Goal: Find contact information: Find contact information

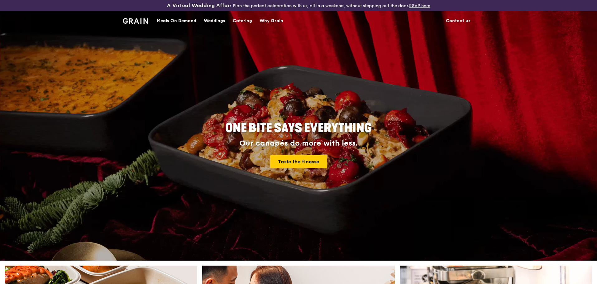
click at [459, 20] on link "Contact us" at bounding box center [458, 21] width 32 height 19
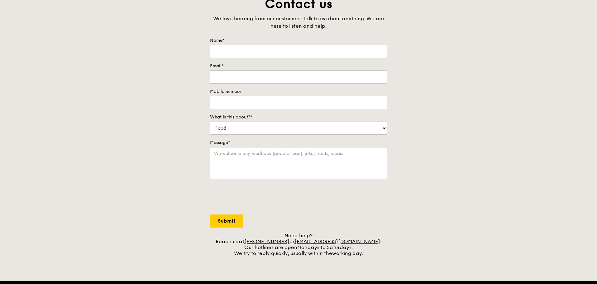
scroll to position [54, 0]
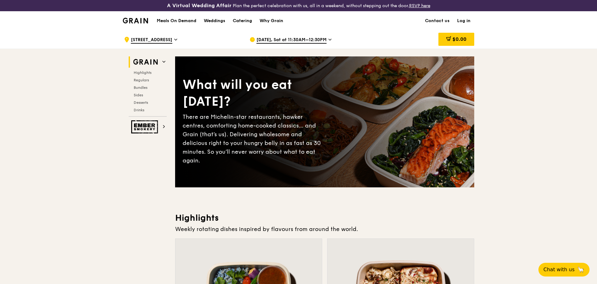
click at [165, 61] on icon at bounding box center [163, 61] width 3 height 3
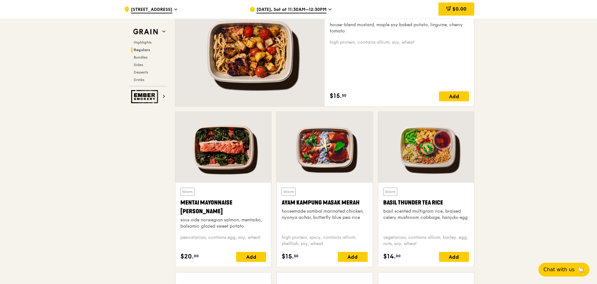
scroll to position [561, 0]
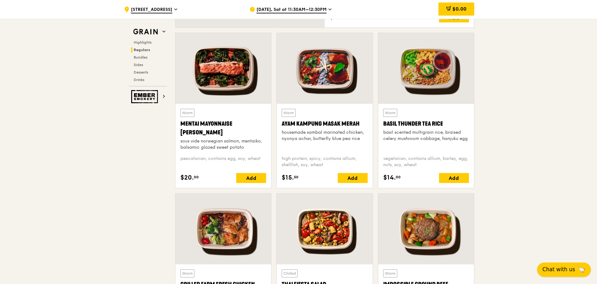
click at [566, 270] on span "Chat with us" at bounding box center [558, 269] width 33 height 8
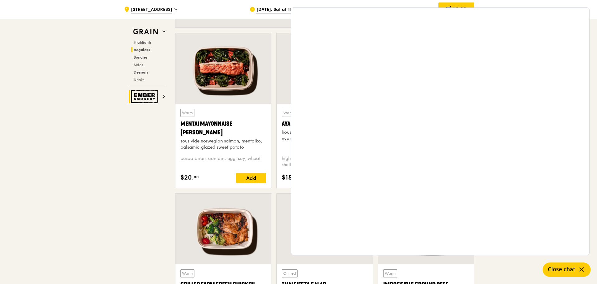
click at [149, 97] on img at bounding box center [145, 96] width 29 height 13
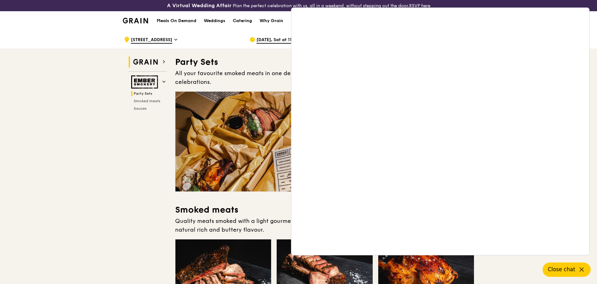
click at [152, 64] on img at bounding box center [145, 61] width 29 height 11
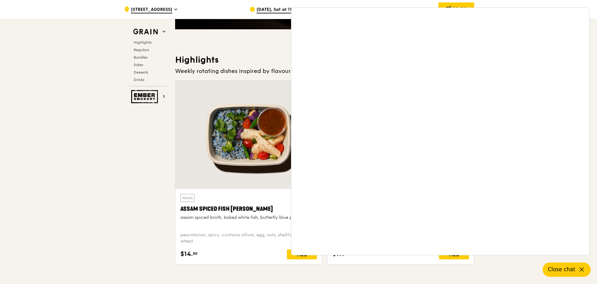
scroll to position [187, 0]
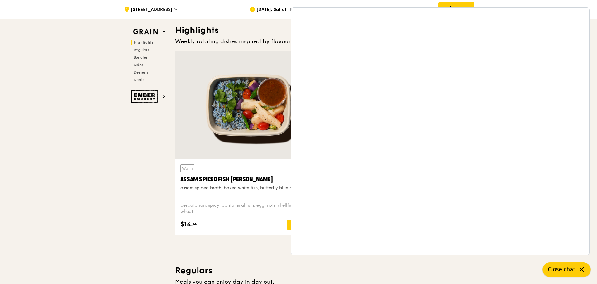
click at [561, 270] on span "Close chat" at bounding box center [561, 269] width 27 height 8
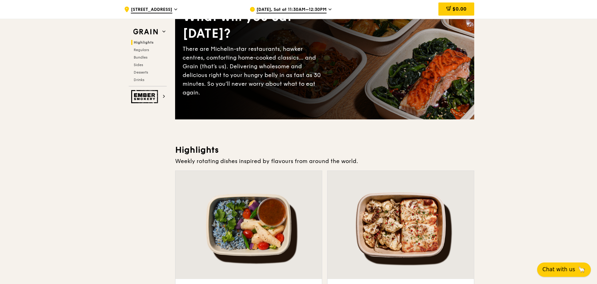
scroll to position [0, 0]
